Goal: Navigation & Orientation: Find specific page/section

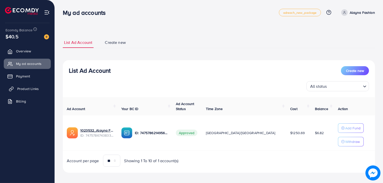
click at [27, 91] on span "Product Links" at bounding box center [28, 88] width 22 height 5
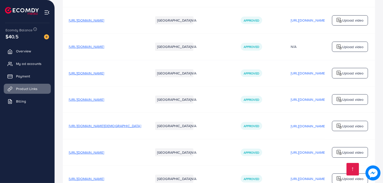
scroll to position [211, 0]
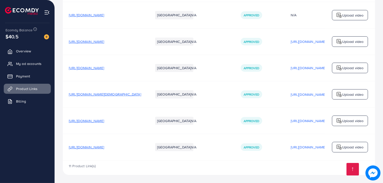
click at [104, 144] on span "[URL][DOMAIN_NAME]" at bounding box center [86, 146] width 35 height 5
click at [104, 118] on span "[URL][DOMAIN_NAME]" at bounding box center [86, 120] width 35 height 5
click at [96, 119] on span "[URL][DOMAIN_NAME]" at bounding box center [86, 120] width 35 height 5
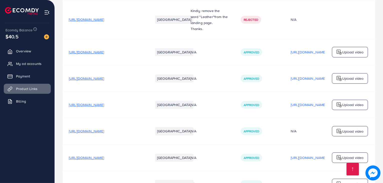
scroll to position [92, 0]
click at [104, 106] on span "[URL][DOMAIN_NAME]" at bounding box center [86, 105] width 35 height 5
click at [93, 107] on span "[URL][DOMAIN_NAME]" at bounding box center [86, 105] width 35 height 5
